Goal: Find specific page/section: Find specific page/section

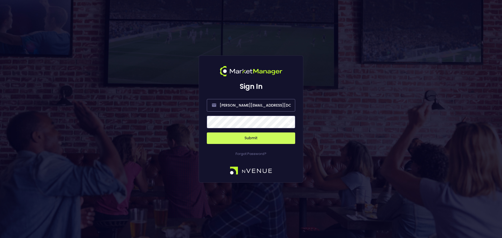
click at [262, 143] on button "Submit" at bounding box center [251, 139] width 88 height 12
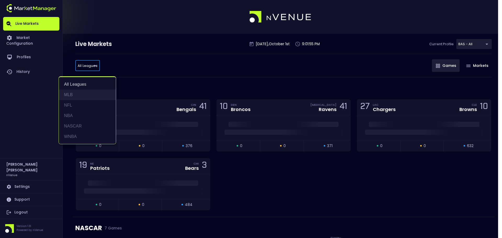
click at [71, 94] on li "MLB" at bounding box center [87, 95] width 57 height 10
type input "MLB"
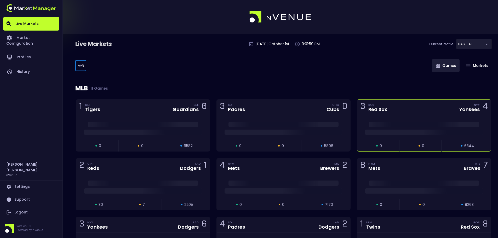
click at [430, 119] on div at bounding box center [424, 127] width 134 height 25
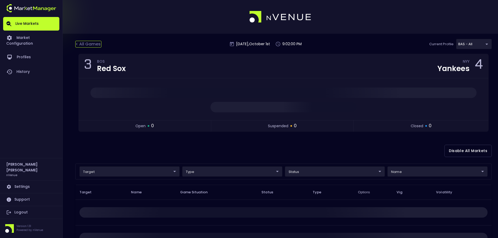
click at [94, 44] on div "< All Games" at bounding box center [88, 44] width 26 height 7
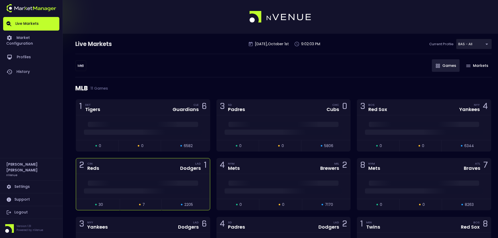
click at [186, 171] on div "Dodgers" at bounding box center [190, 168] width 21 height 5
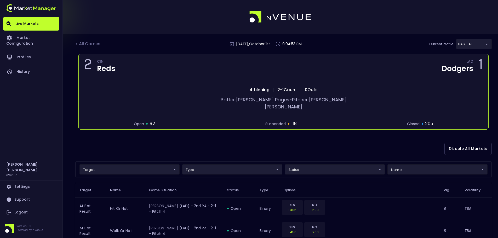
click at [482, 121] on div "closed 205" at bounding box center [420, 124] width 136 height 7
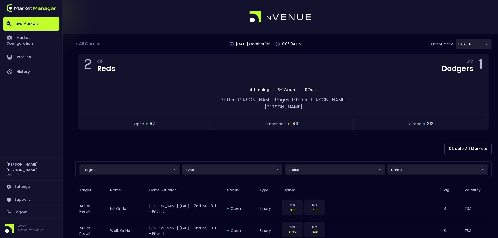
click at [418, 22] on div at bounding box center [249, 17] width 498 height 34
